Goal: Task Accomplishment & Management: Manage account settings

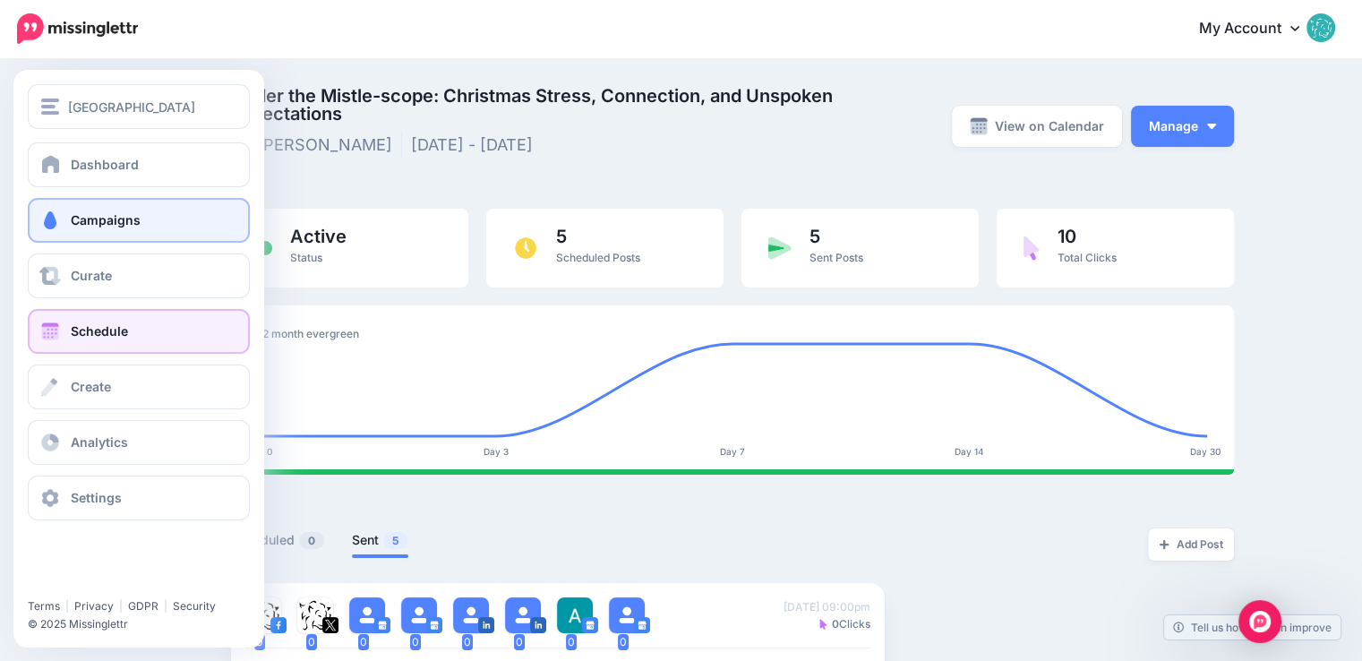
click at [57, 322] on span at bounding box center [50, 331] width 23 height 18
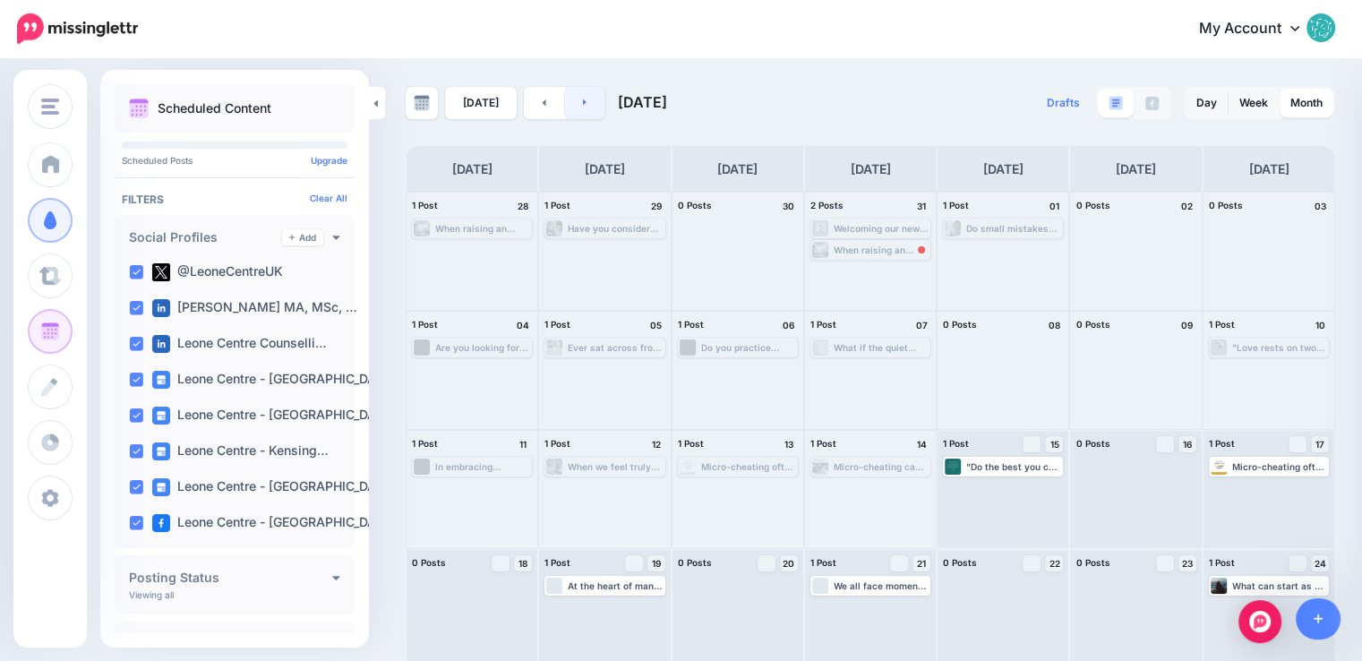
click at [573, 97] on link at bounding box center [585, 103] width 40 height 32
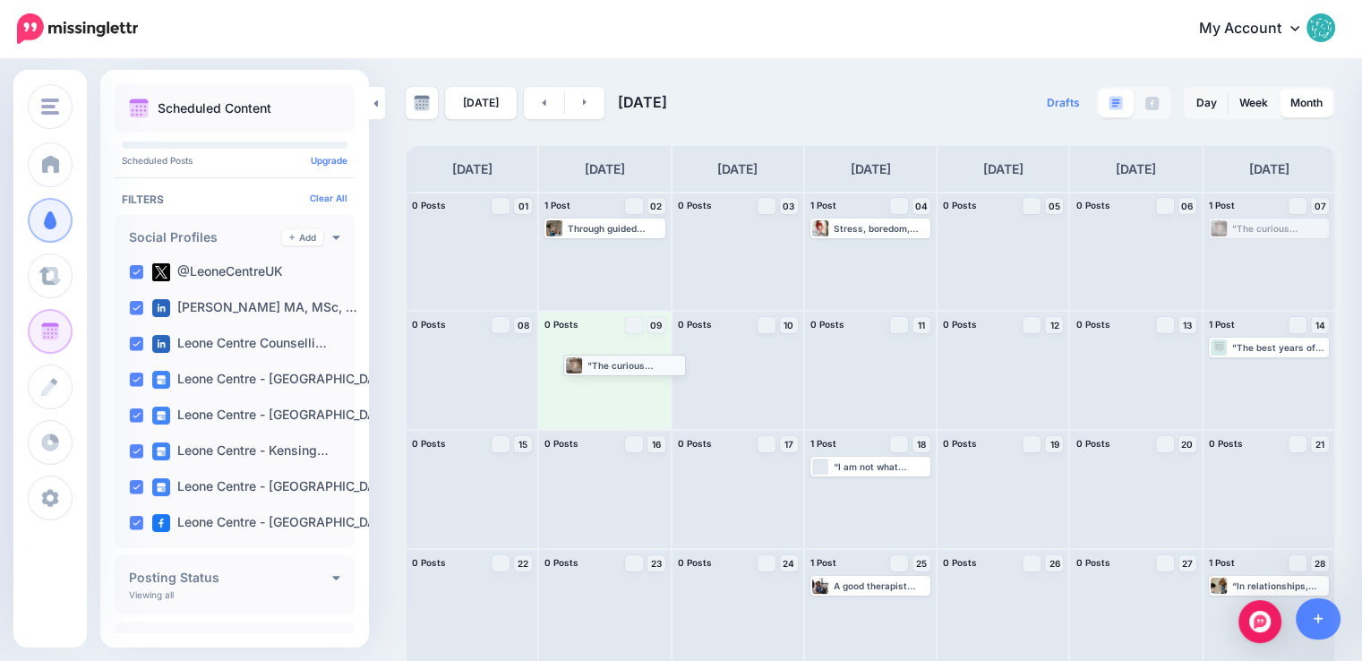
drag, startPoint x: 1258, startPoint y: 227, endPoint x: 602, endPoint y: 363, distance: 670.5
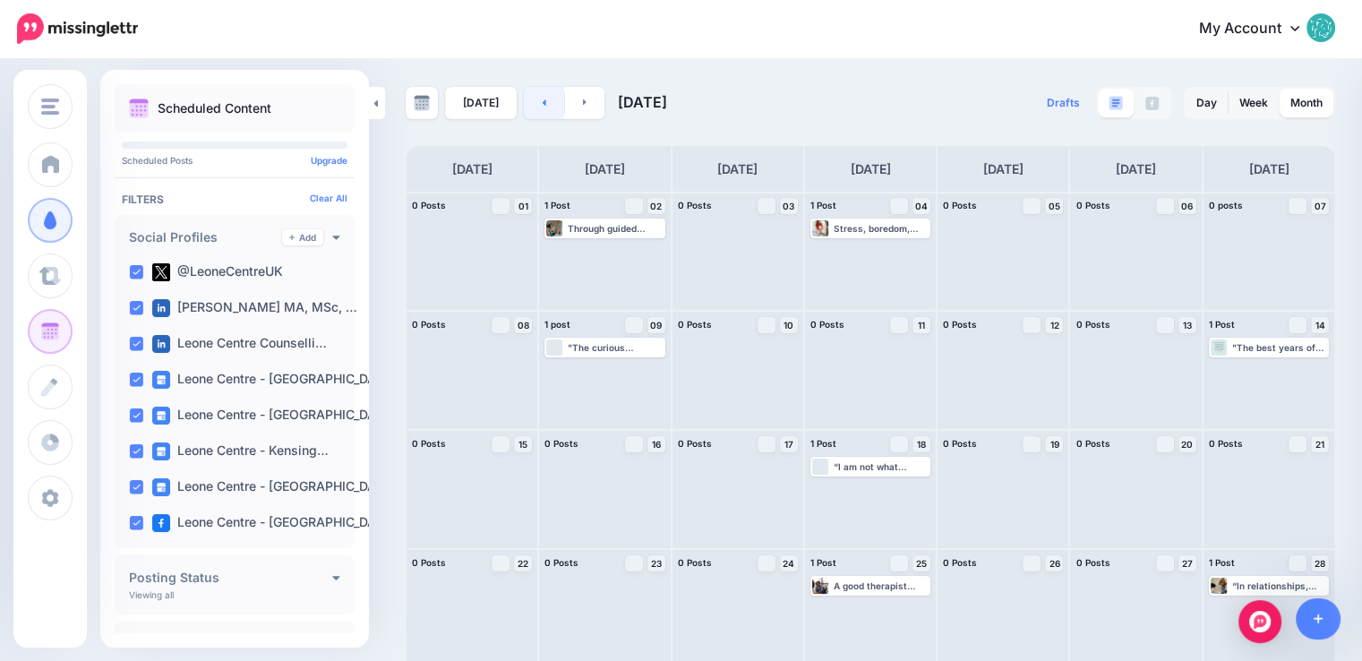
click at [534, 104] on link at bounding box center [544, 103] width 40 height 32
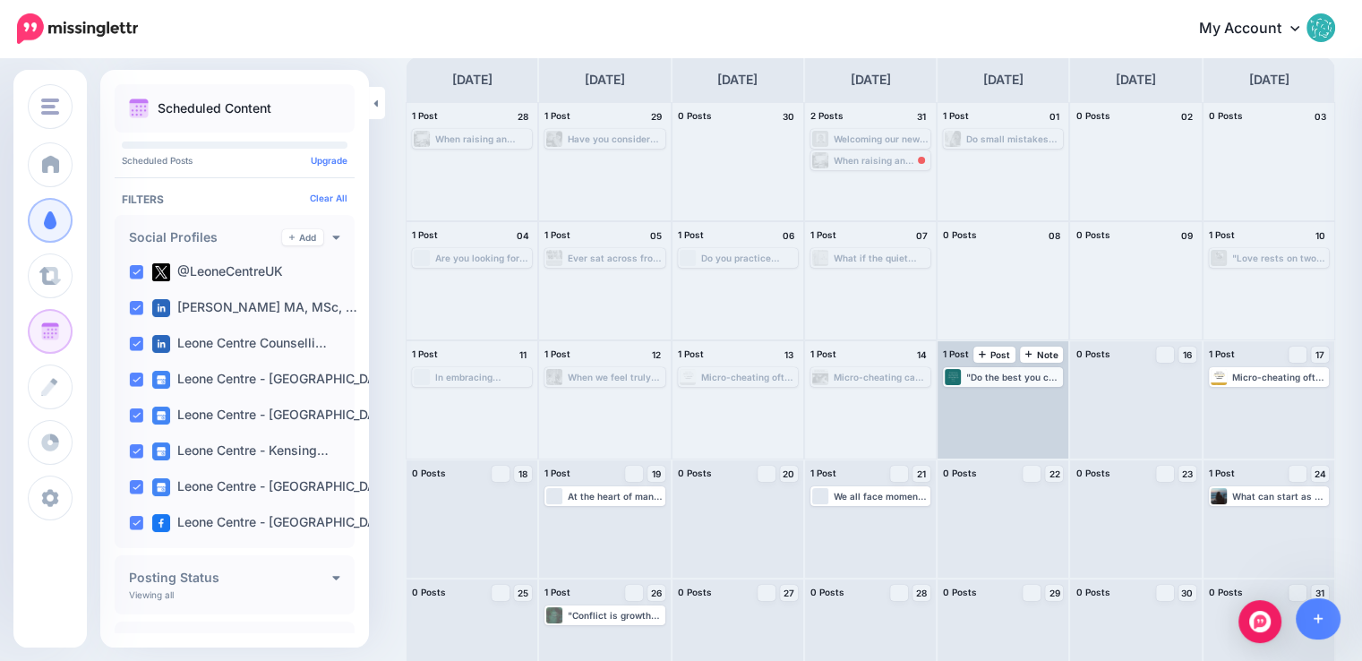
scroll to position [126, 0]
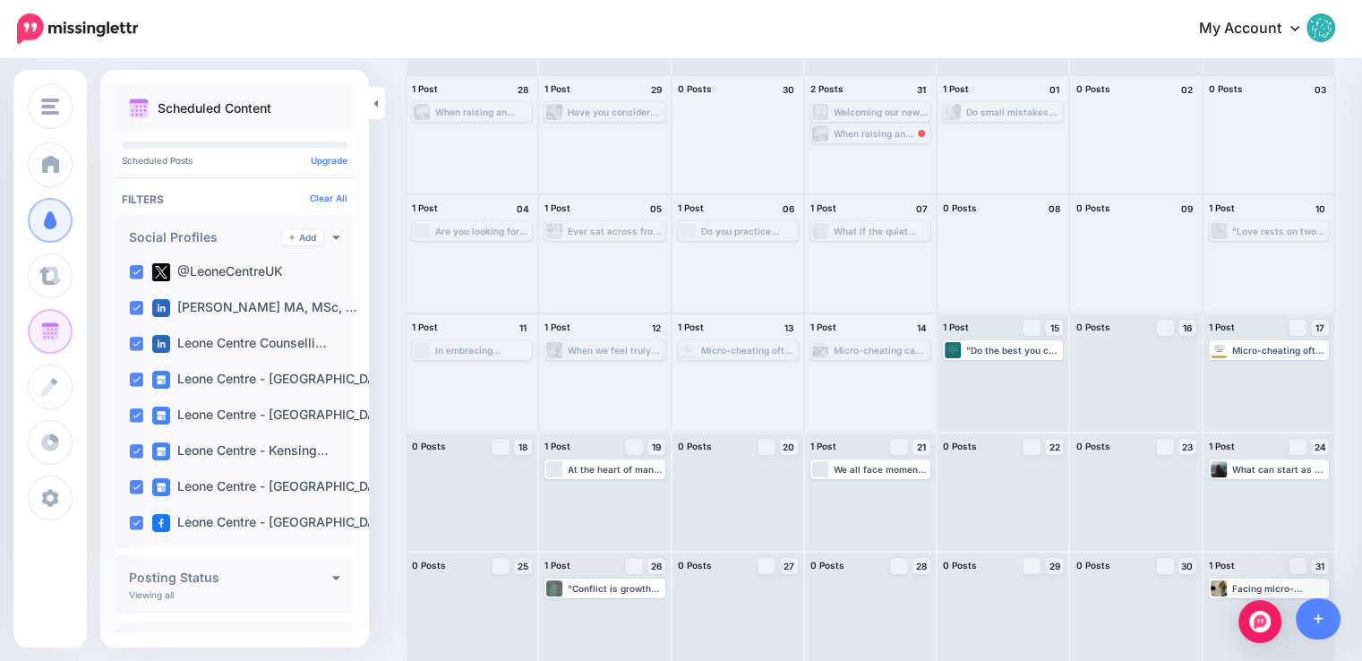
scroll to position [126, 0]
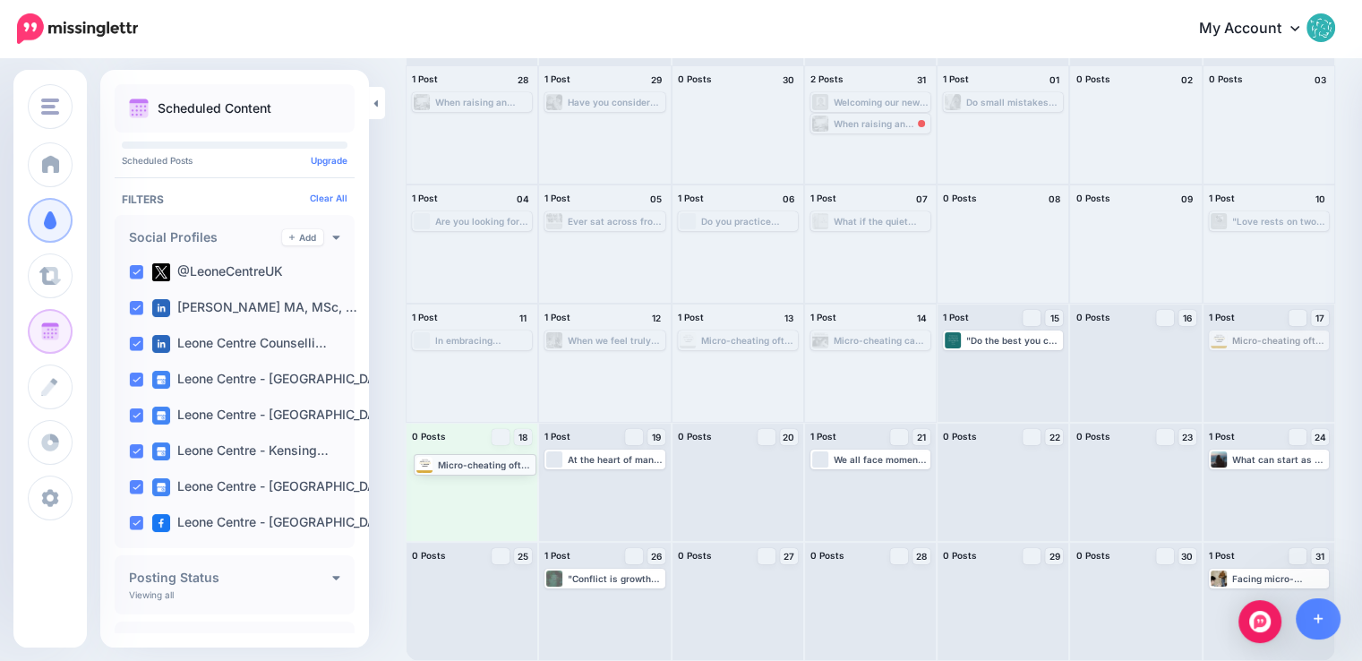
drag, startPoint x: 1296, startPoint y: 341, endPoint x: 490, endPoint y: 464, distance: 815.4
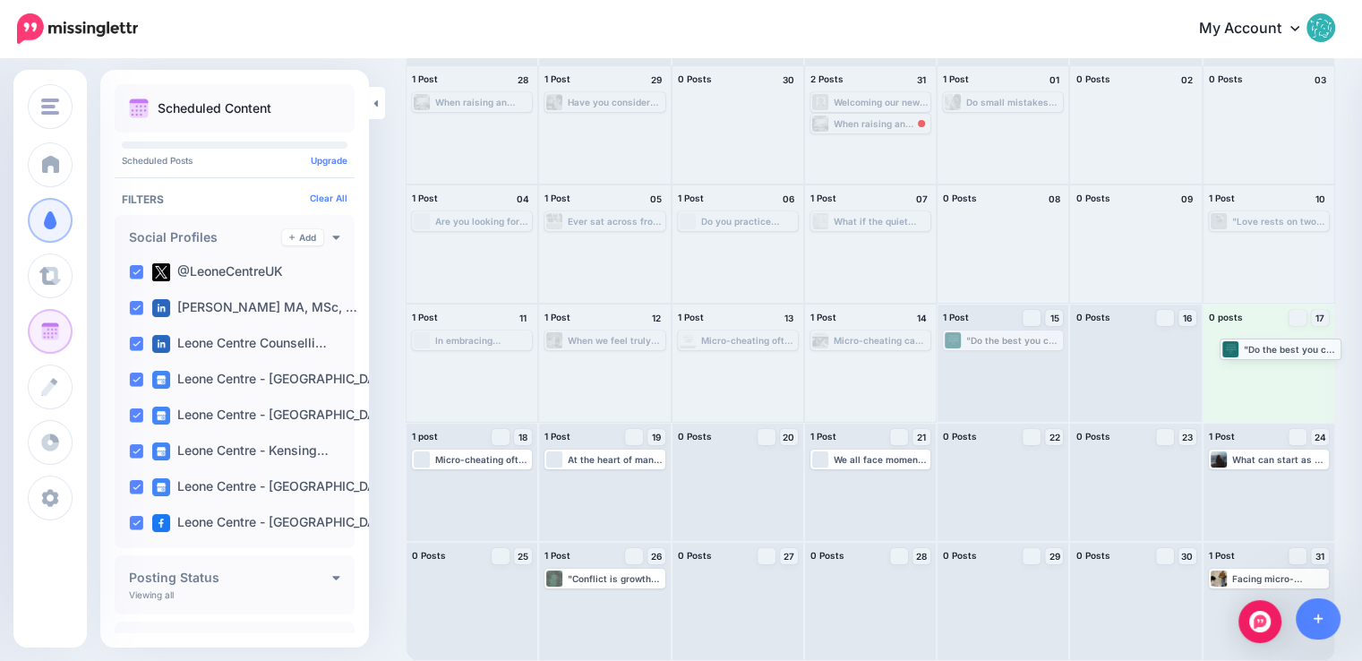
drag, startPoint x: 1012, startPoint y: 342, endPoint x: 1281, endPoint y: 351, distance: 268.9
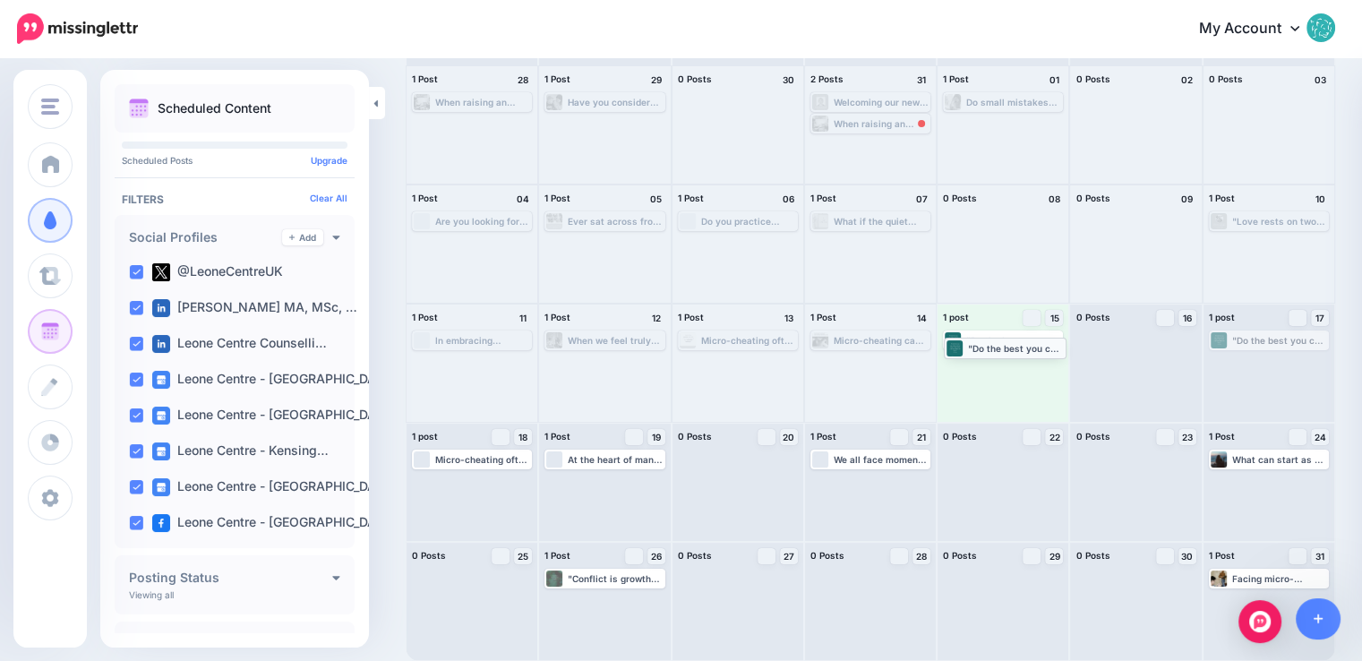
drag, startPoint x: 1287, startPoint y: 341, endPoint x: 1011, endPoint y: 348, distance: 276.0
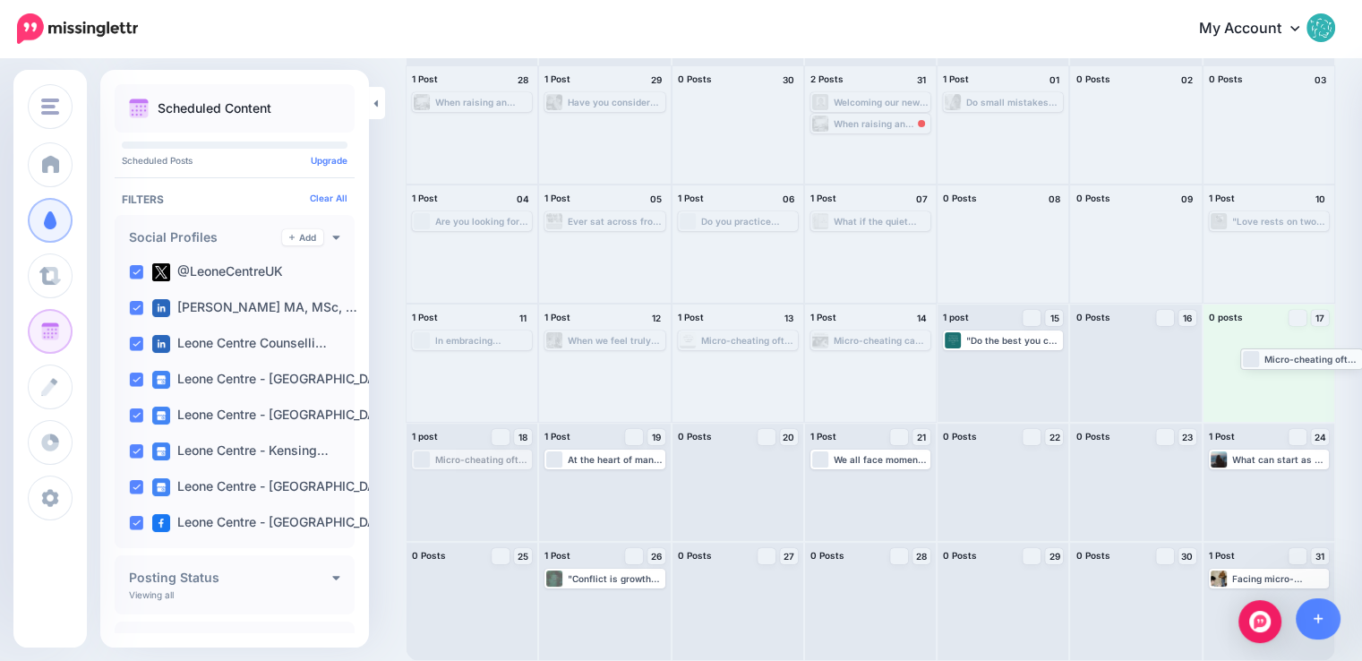
drag, startPoint x: 452, startPoint y: 463, endPoint x: 1281, endPoint y: 362, distance: 834.7
